Goal: Information Seeking & Learning: Find specific fact

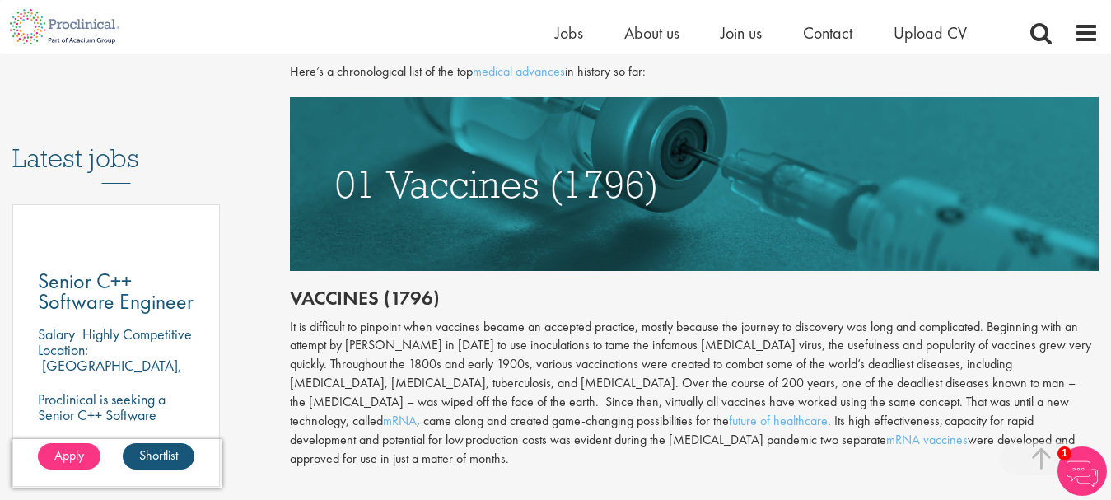
scroll to position [781, 0]
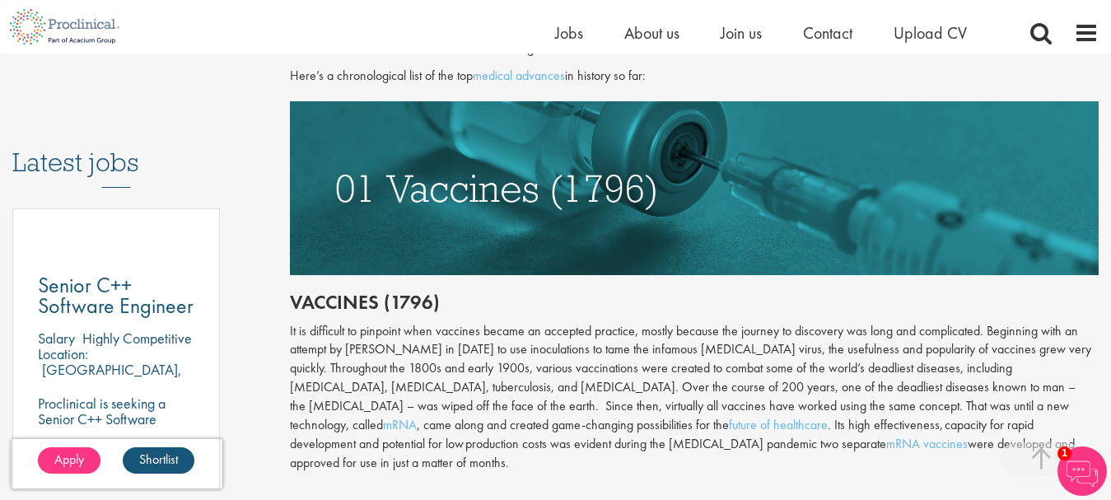
click at [436, 198] on img at bounding box center [694, 188] width 809 height 174
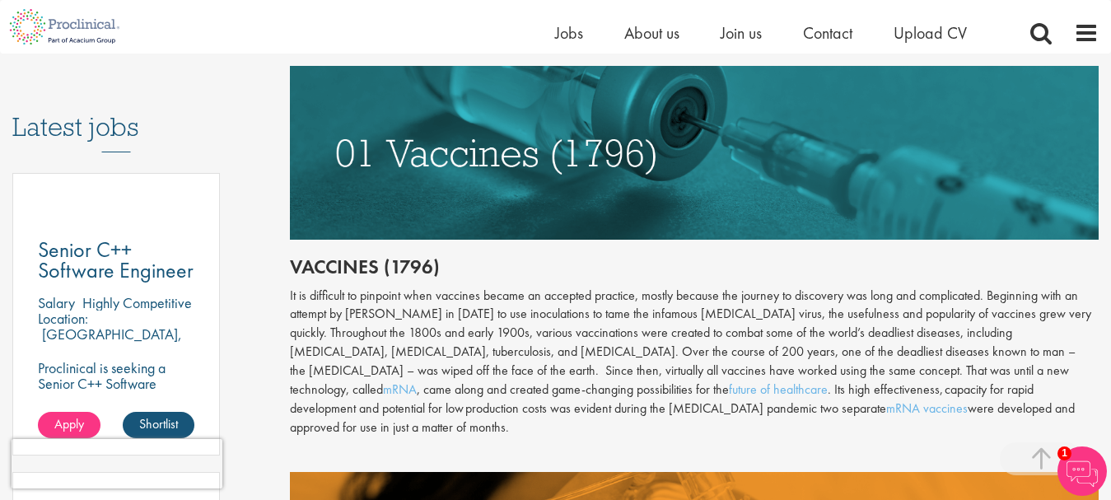
scroll to position [816, 0]
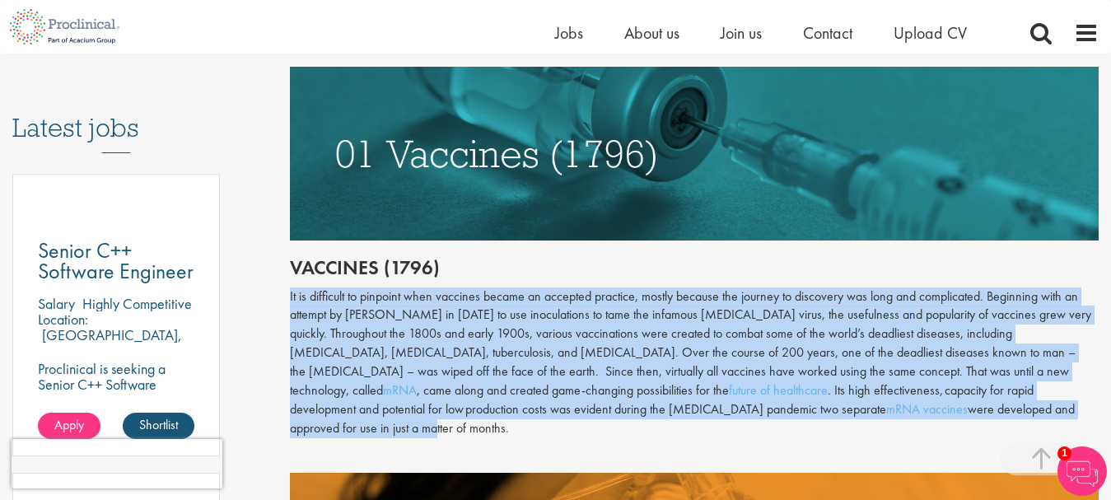
drag, startPoint x: 287, startPoint y: 297, endPoint x: 944, endPoint y: 401, distance: 665.2
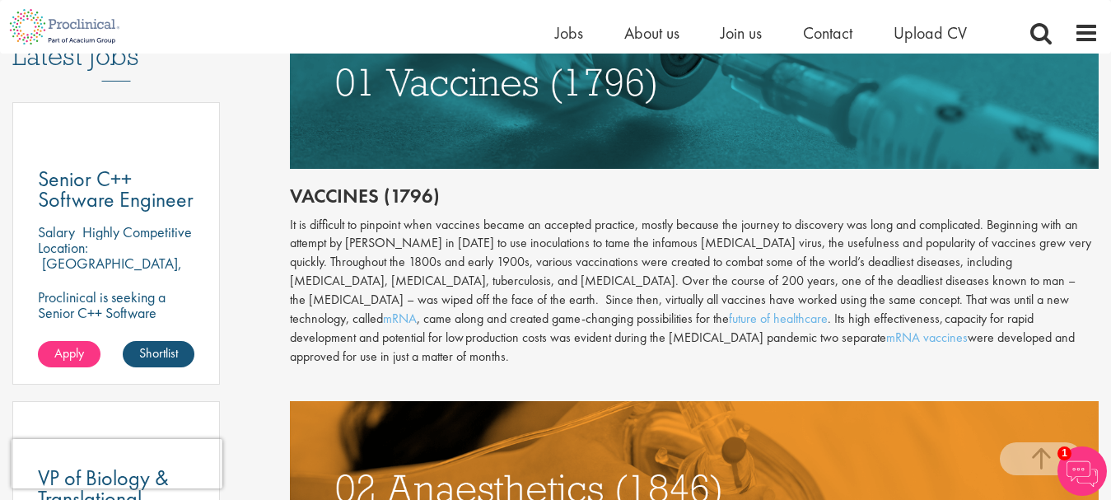
scroll to position [896, 0]
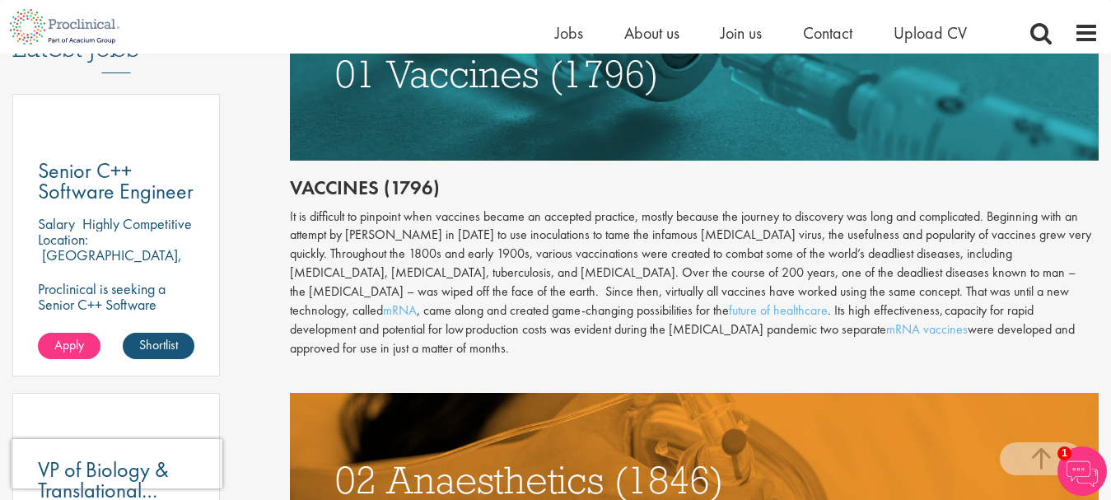
drag, startPoint x: 289, startPoint y: 217, endPoint x: 1047, endPoint y: 328, distance: 766.4
copy div "It is difficult to pinpoint when vaccines became an accepted practice, mostly b…"
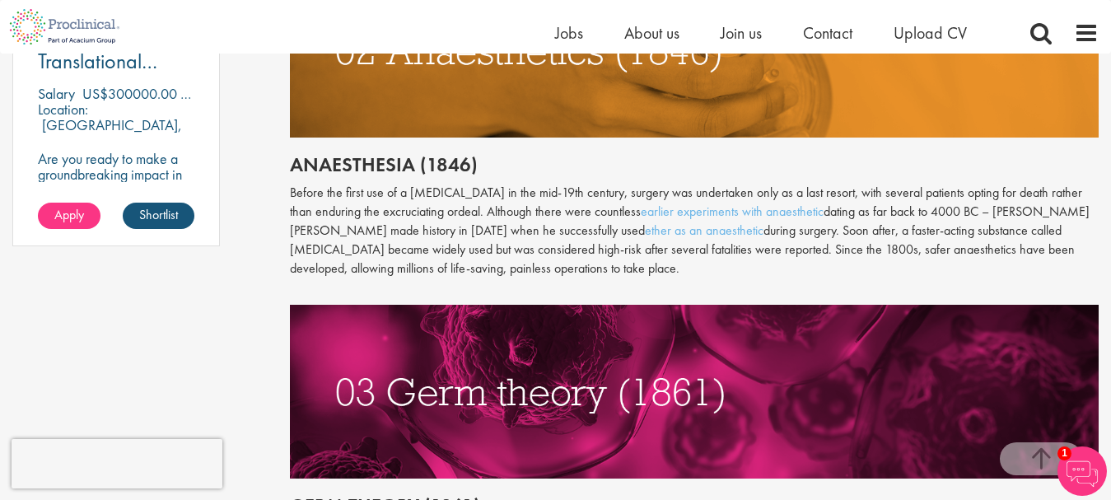
scroll to position [1331, 0]
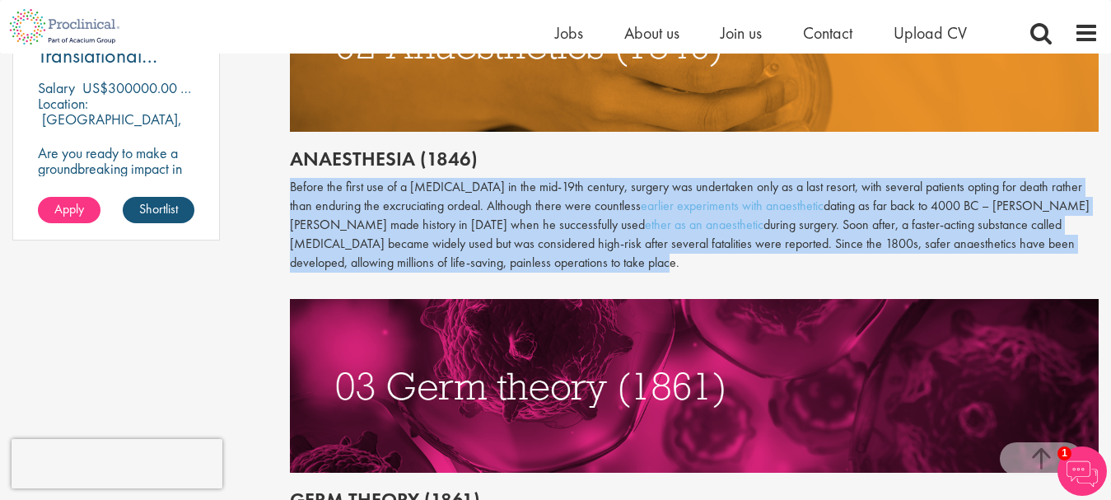
drag, startPoint x: 292, startPoint y: 164, endPoint x: 714, endPoint y: 254, distance: 431.0
click at [714, 254] on div "Throughout history, disease has been a subject of fear and fascination in equal…" at bounding box center [694, 161] width 809 height 1419
drag, startPoint x: 290, startPoint y: 166, endPoint x: 585, endPoint y: 239, distance: 303.5
click at [585, 239] on p "Before the first use of a [MEDICAL_DATA] in the mid-19th century, surgery was u…" at bounding box center [694, 225] width 809 height 94
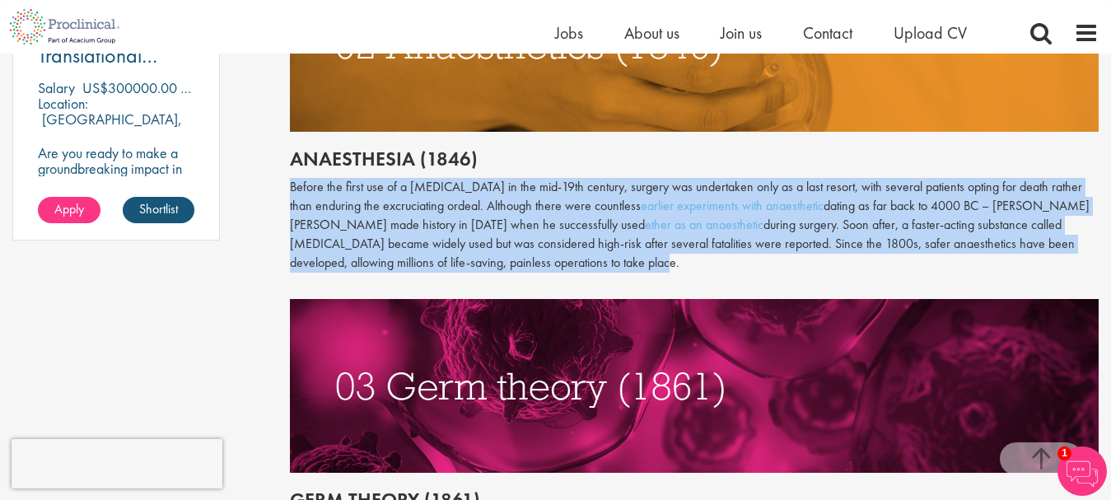
copy p "Before the first use of a [MEDICAL_DATA] in the mid-19th century, surgery was u…"
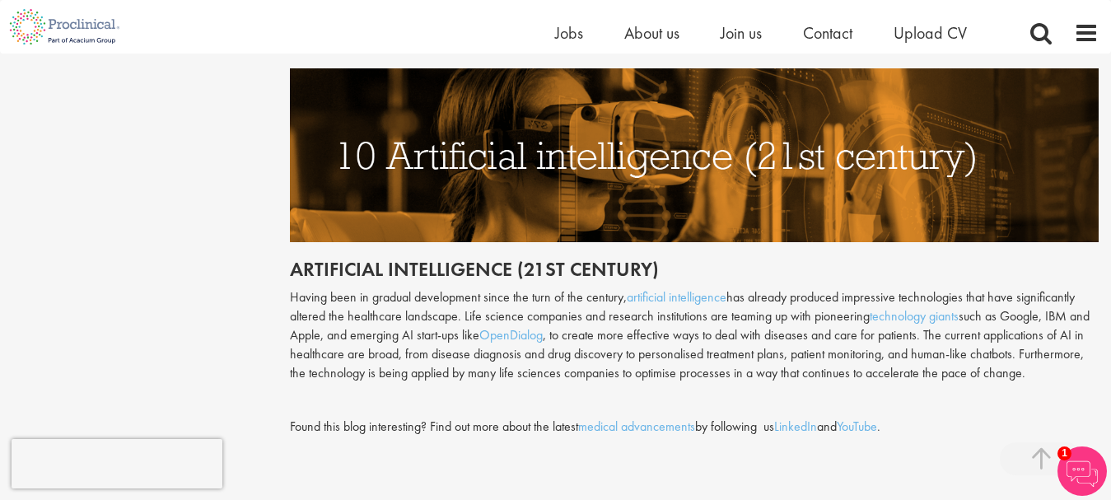
scroll to position [4165, 0]
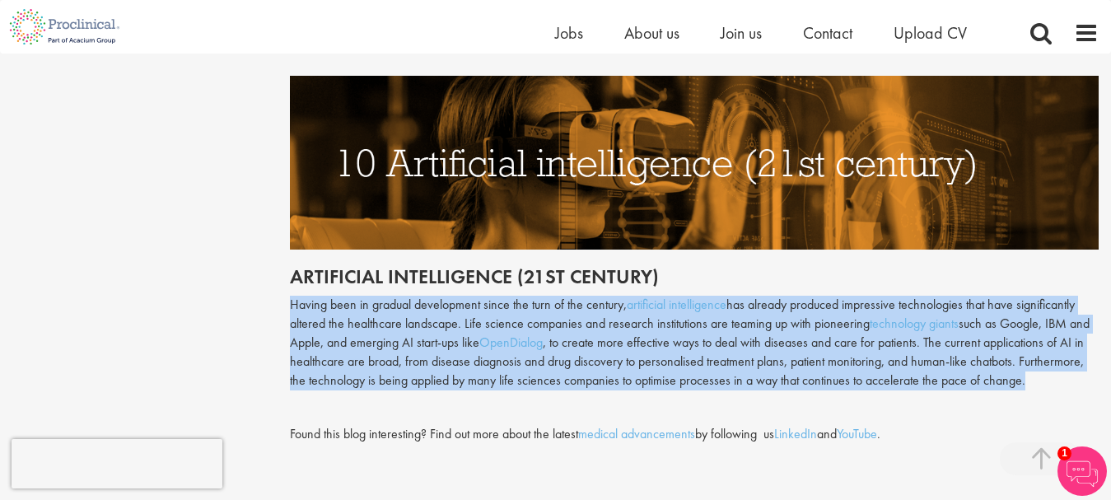
drag, startPoint x: 293, startPoint y: 248, endPoint x: 1096, endPoint y: 325, distance: 806.5
click at [1096, 325] on p "Having been in gradual development since the turn of the century, artificial in…" at bounding box center [694, 343] width 809 height 94
copy p "Having been in gradual development since the turn of the century, artificial in…"
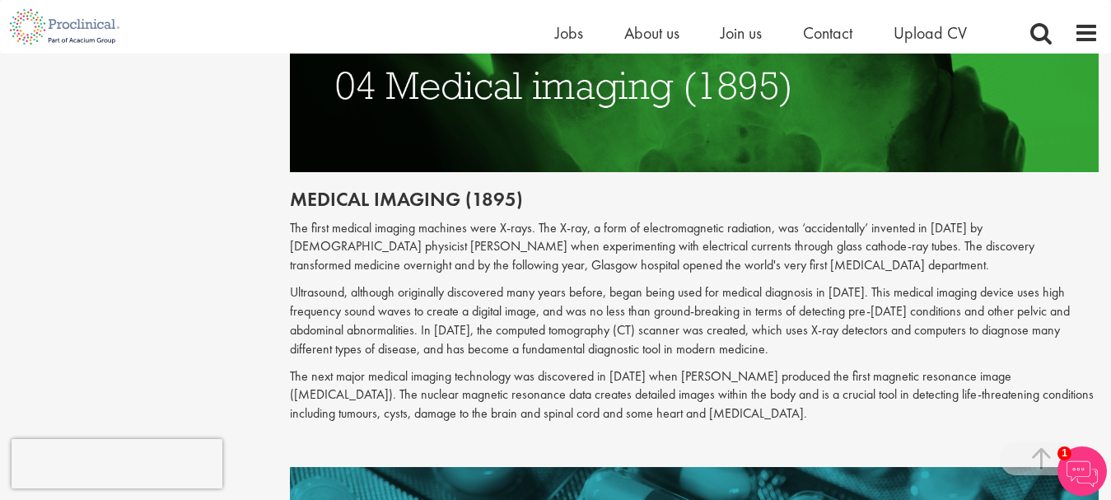
scroll to position [1987, 0]
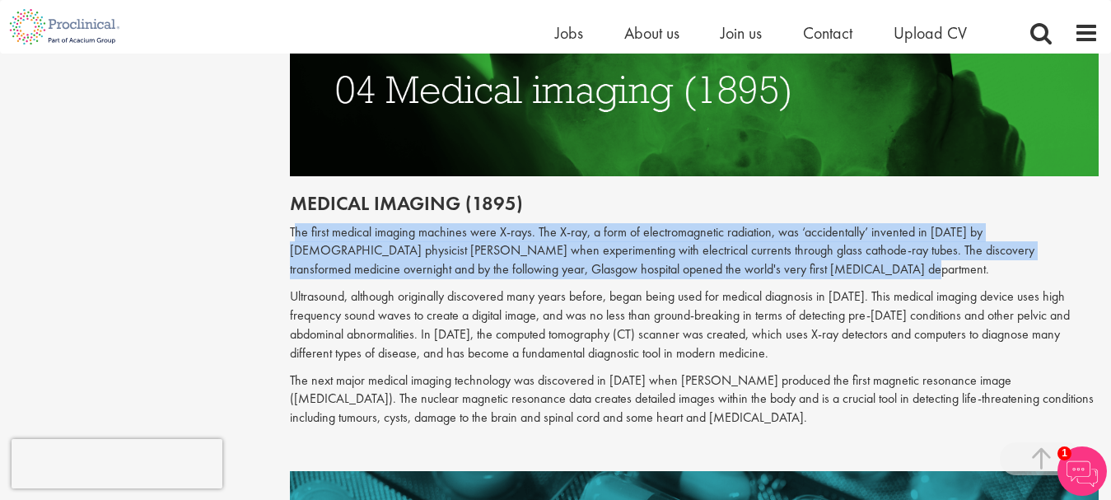
drag, startPoint x: 295, startPoint y: 189, endPoint x: 776, endPoint y: 230, distance: 483.4
click at [776, 230] on p "The first medical imaging machines were X-rays. The X-ray, a form of electromag…" at bounding box center [694, 251] width 809 height 57
copy p "he first medical imaging machines were X-rays. The X-ray, a form of electromagn…"
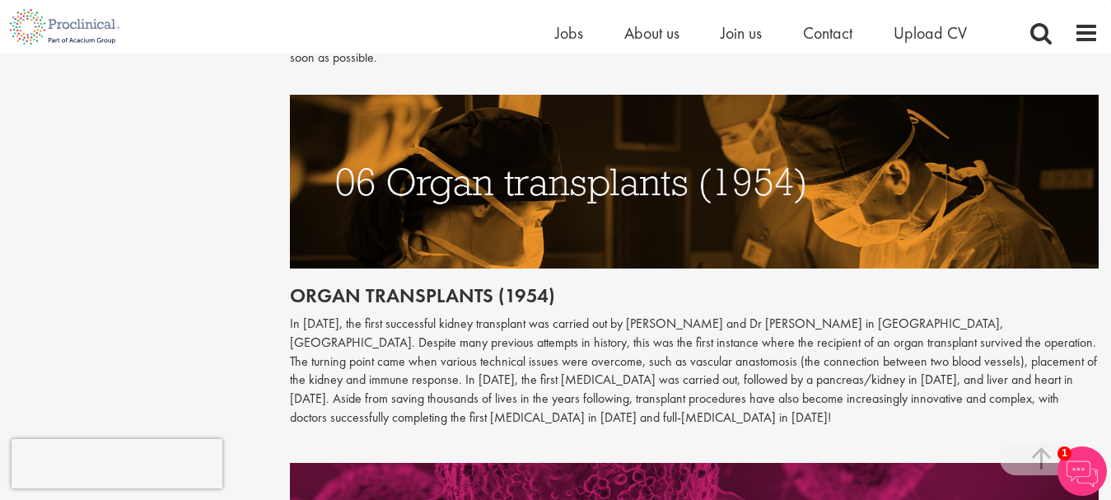
scroll to position [2724, 0]
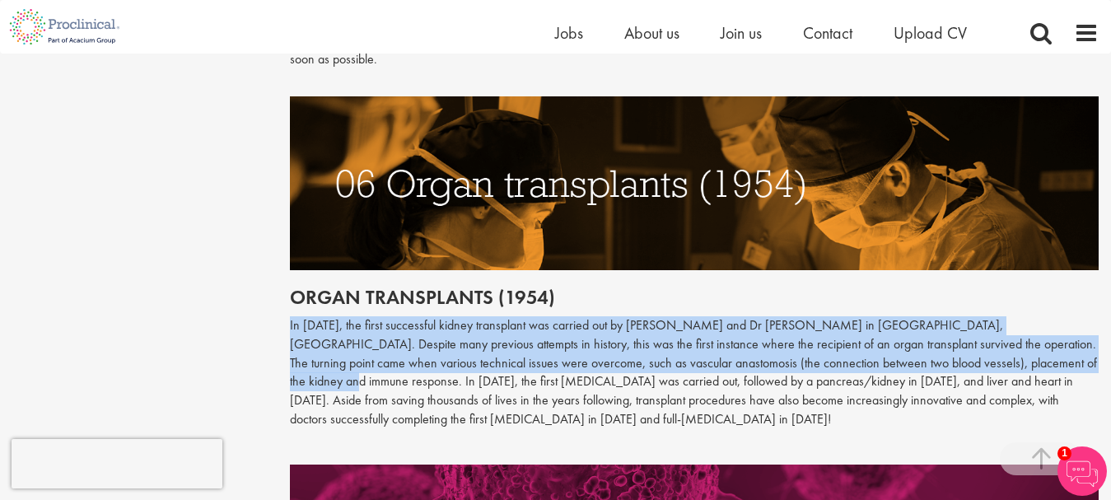
drag, startPoint x: 291, startPoint y: 268, endPoint x: 1025, endPoint y: 302, distance: 735.2
click at [1025, 316] on p "In [DATE], the first successful kidney transplant was carried out by [PERSON_NA…" at bounding box center [694, 372] width 809 height 113
copy p "In [DATE], the first successful kidney transplant was carried out by [PERSON_NA…"
